Goal: Transaction & Acquisition: Register for event/course

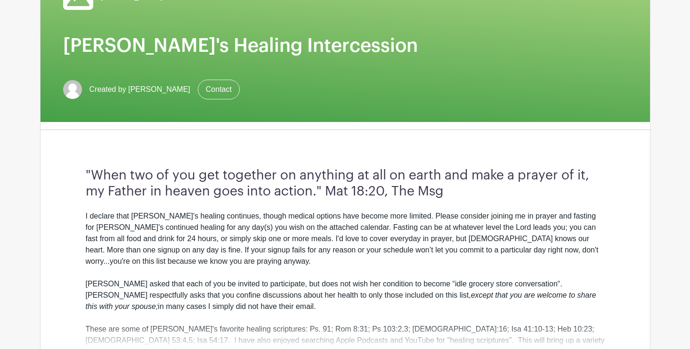
scroll to position [117, 0]
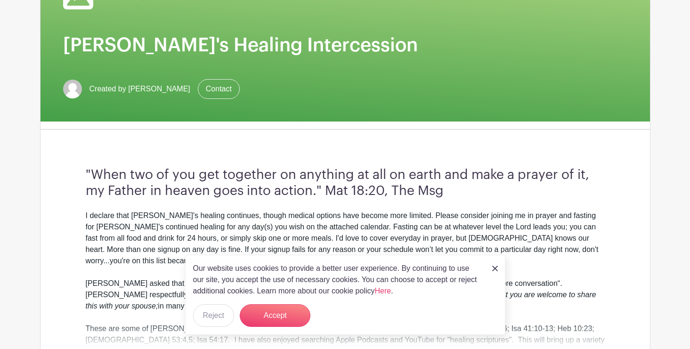
click at [495, 270] on img at bounding box center [495, 269] width 6 height 6
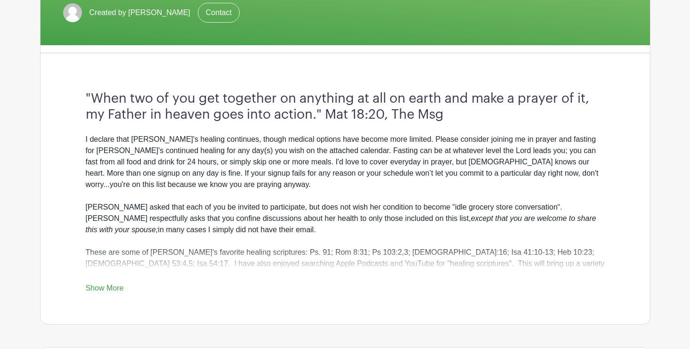
scroll to position [196, 0]
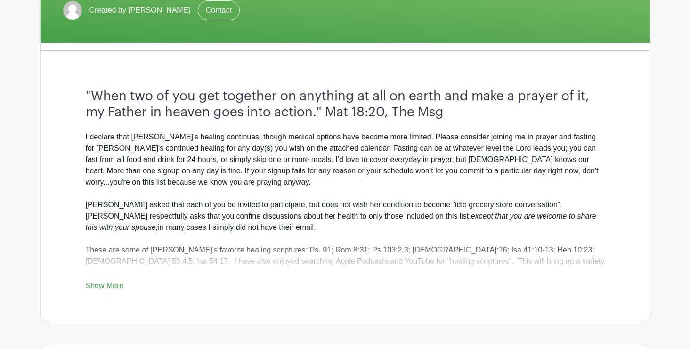
click at [96, 287] on link "Show More" at bounding box center [105, 288] width 38 height 12
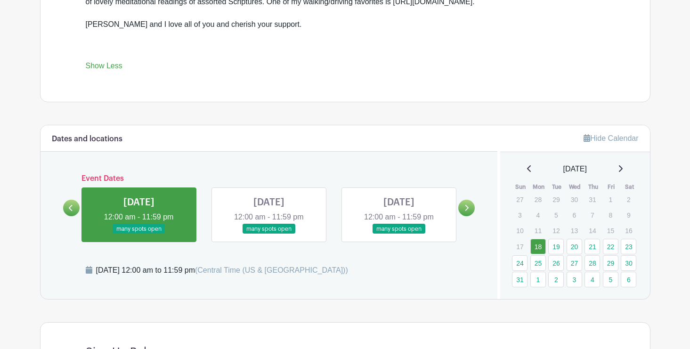
scroll to position [468, 0]
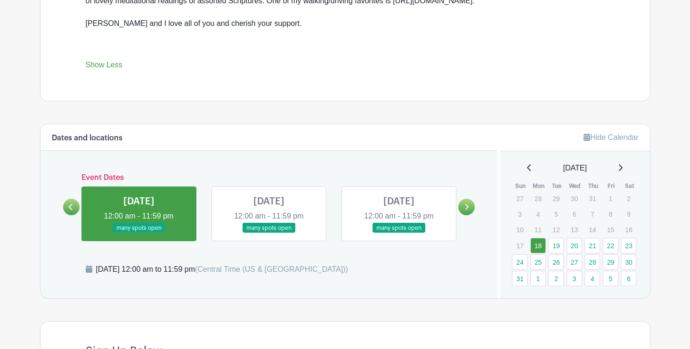
click at [466, 209] on icon at bounding box center [467, 207] width 4 height 6
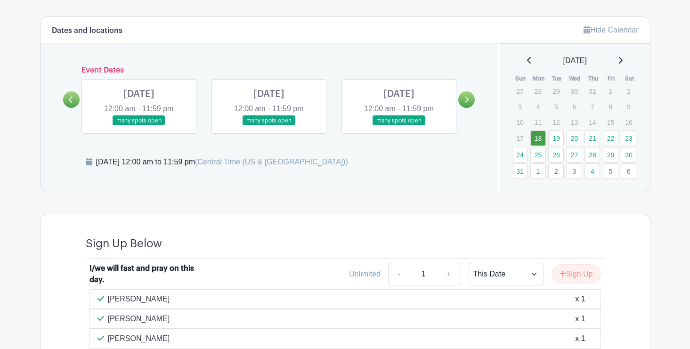
scroll to position [537, 0]
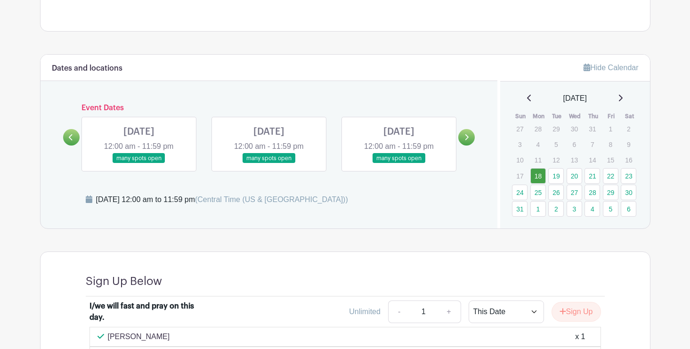
click at [269, 163] on link at bounding box center [269, 163] width 0 height 0
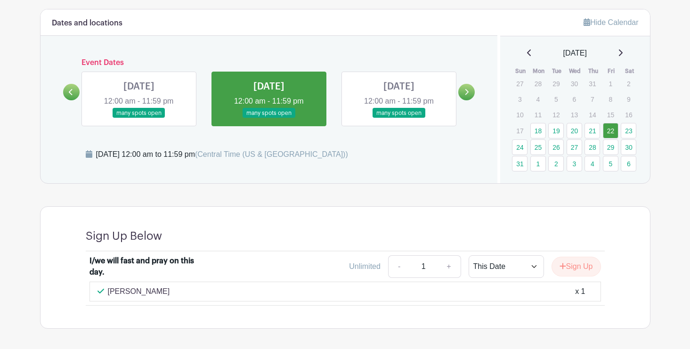
scroll to position [578, 0]
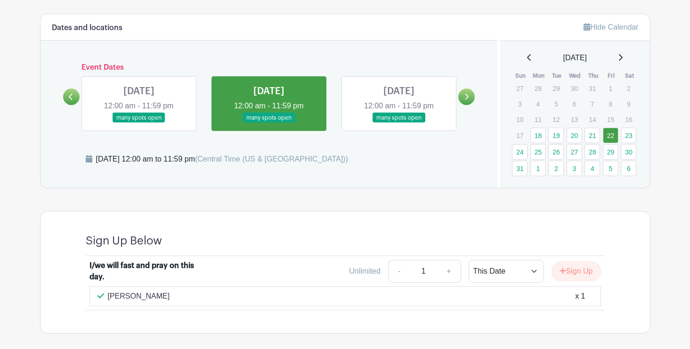
click at [469, 93] on icon at bounding box center [466, 96] width 4 height 7
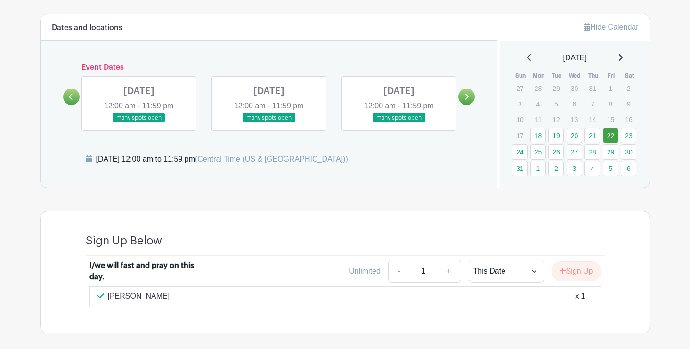
click at [469, 93] on icon at bounding box center [466, 96] width 4 height 7
click at [399, 123] on link at bounding box center [399, 123] width 0 height 0
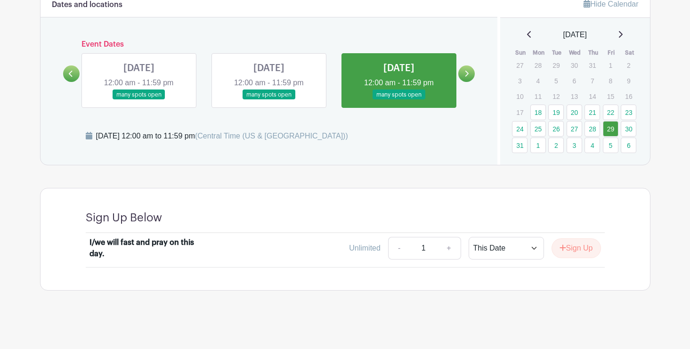
scroll to position [600, 0]
click at [69, 75] on icon at bounding box center [71, 74] width 4 height 7
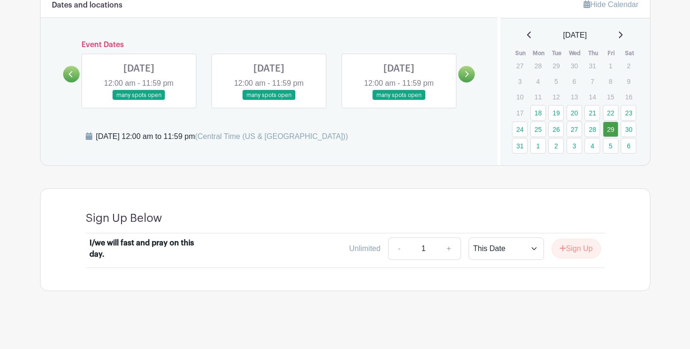
click at [74, 76] on link at bounding box center [71, 74] width 16 height 16
click at [269, 100] on link at bounding box center [269, 100] width 0 height 0
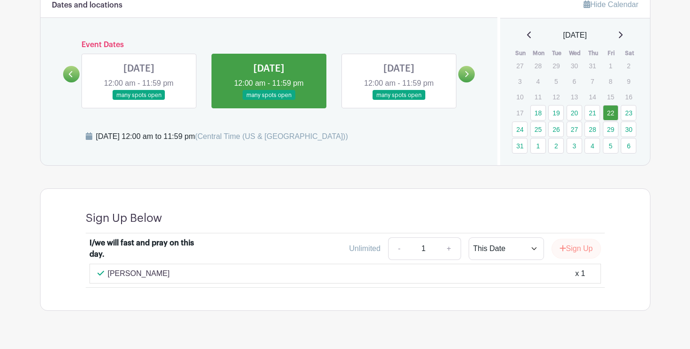
click at [572, 246] on button "Sign Up" at bounding box center [576, 249] width 49 height 20
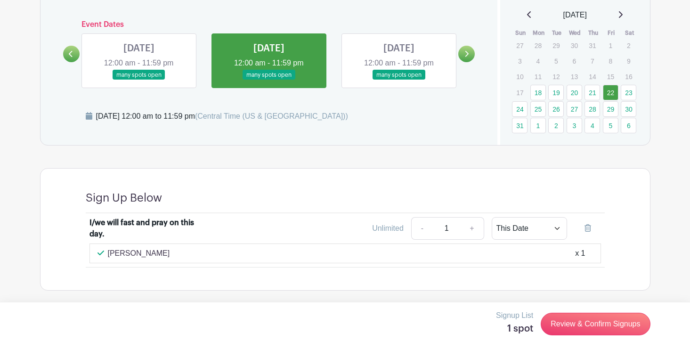
scroll to position [620, 0]
click at [469, 56] on icon at bounding box center [466, 54] width 4 height 7
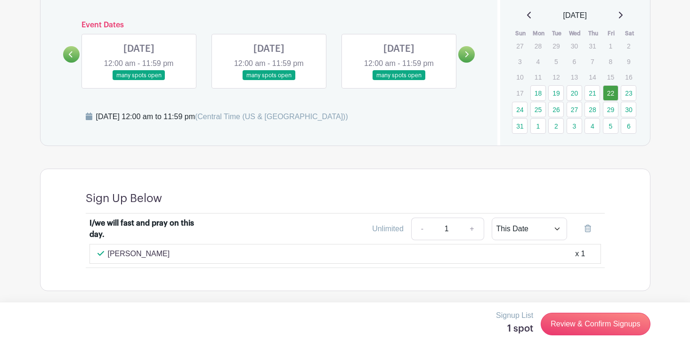
click at [469, 56] on icon at bounding box center [466, 54] width 4 height 7
click at [399, 81] on link at bounding box center [399, 81] width 0 height 0
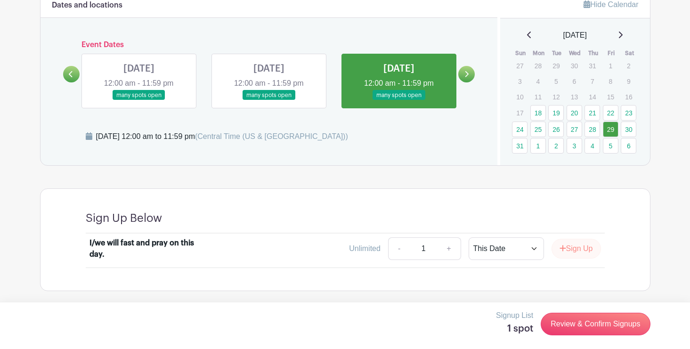
click at [573, 255] on button "Sign Up" at bounding box center [576, 249] width 49 height 20
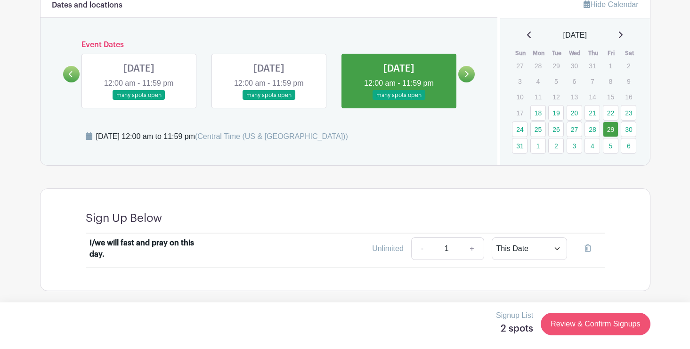
click at [582, 329] on link "Review & Confirm Signups" at bounding box center [595, 324] width 109 height 23
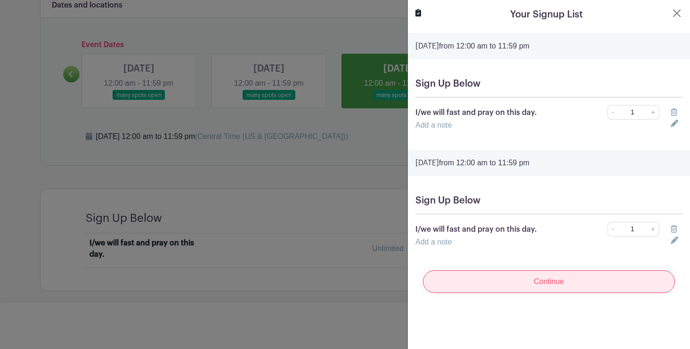
click at [539, 290] on input "Continue" at bounding box center [549, 281] width 252 height 23
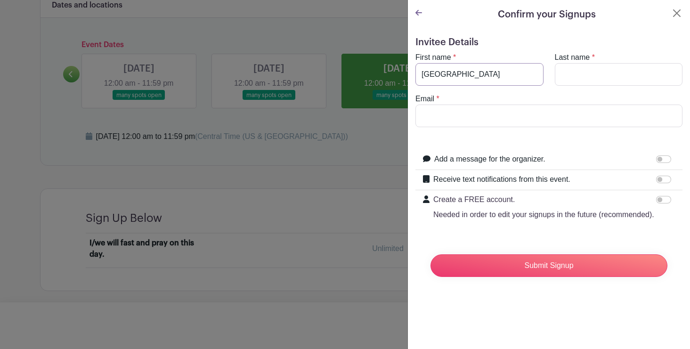
type input "Windsor"
type input "Naething"
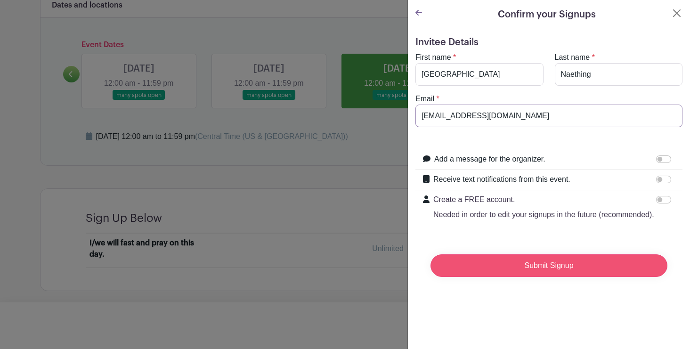
type input "windsor@gracenorthridge.com"
click at [574, 269] on input "Submit Signup" at bounding box center [548, 265] width 237 height 23
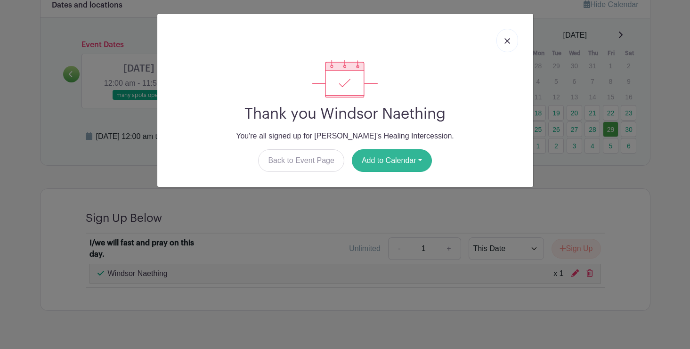
click at [407, 165] on button "Add to Calendar" at bounding box center [392, 160] width 80 height 23
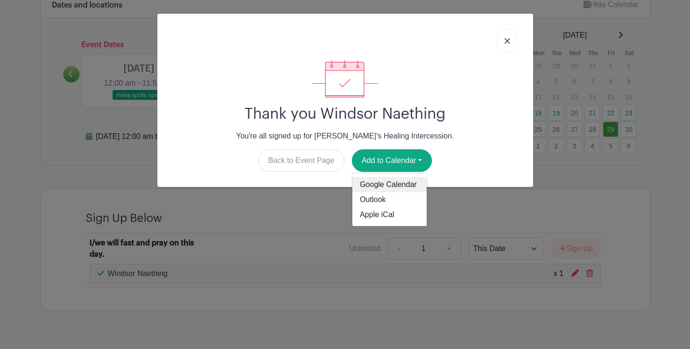
click at [392, 187] on link "Google Calendar" at bounding box center [389, 184] width 74 height 15
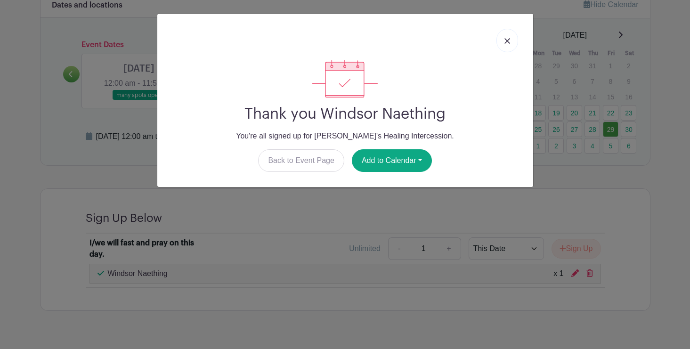
click at [505, 38] on link at bounding box center [507, 41] width 22 height 24
